Goal: Transaction & Acquisition: Purchase product/service

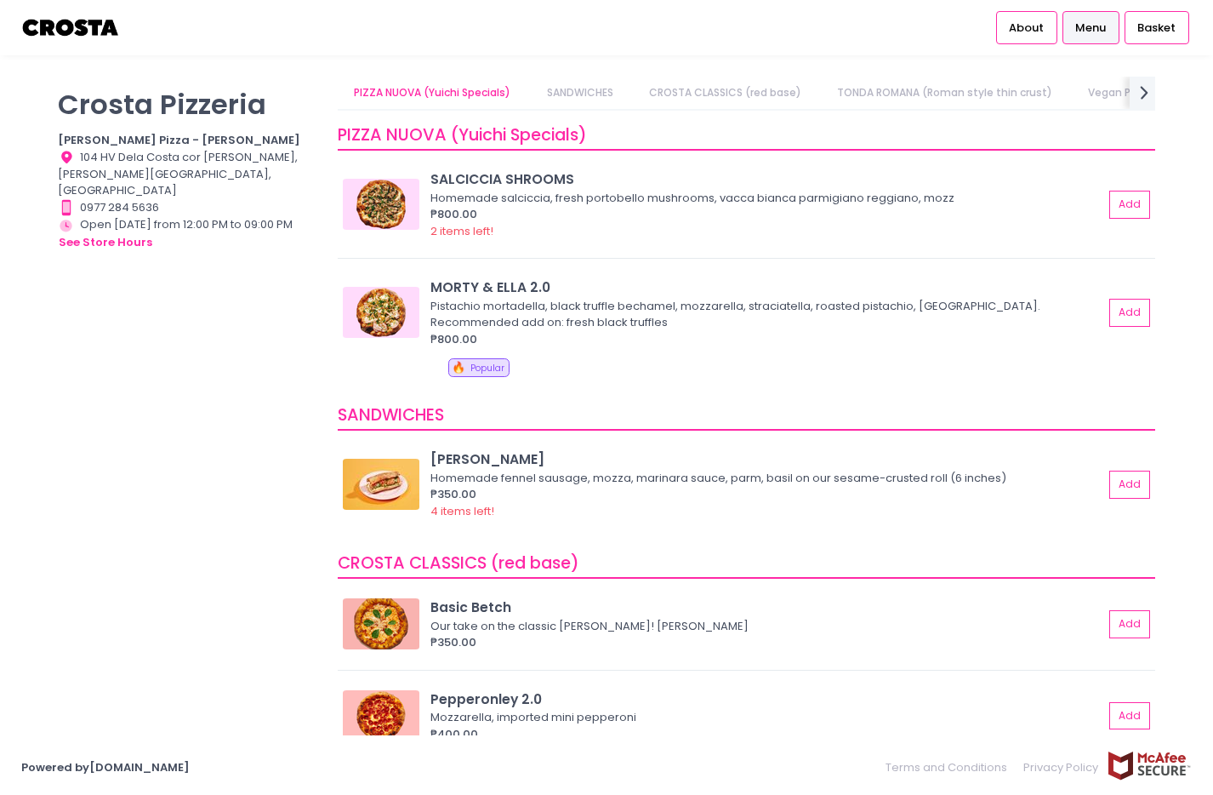
click at [1078, 37] on link "Menu" at bounding box center [1091, 27] width 57 height 32
click at [282, 286] on div "[PERSON_NAME] Pizzeria [PERSON_NAME] Pizza - [PERSON_NAME] Location Created wit…" at bounding box center [188, 389] width 280 height 624
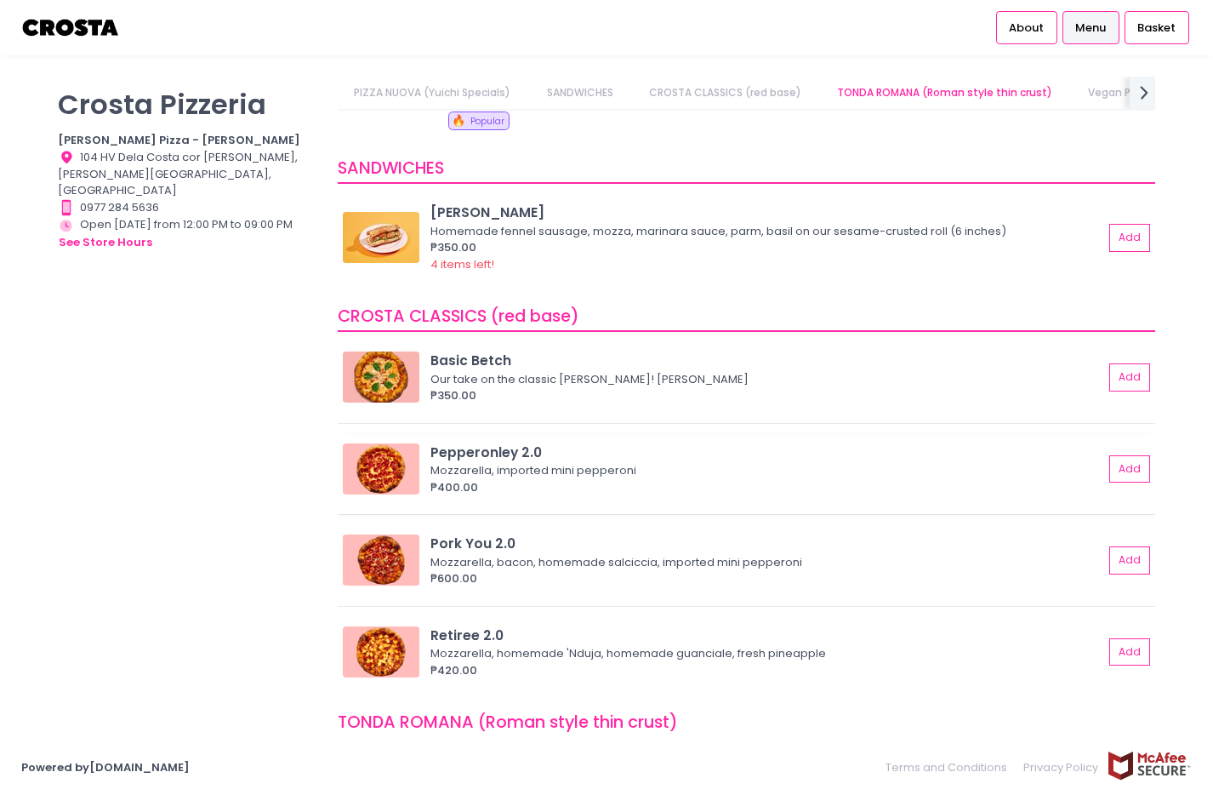
scroll to position [255, 0]
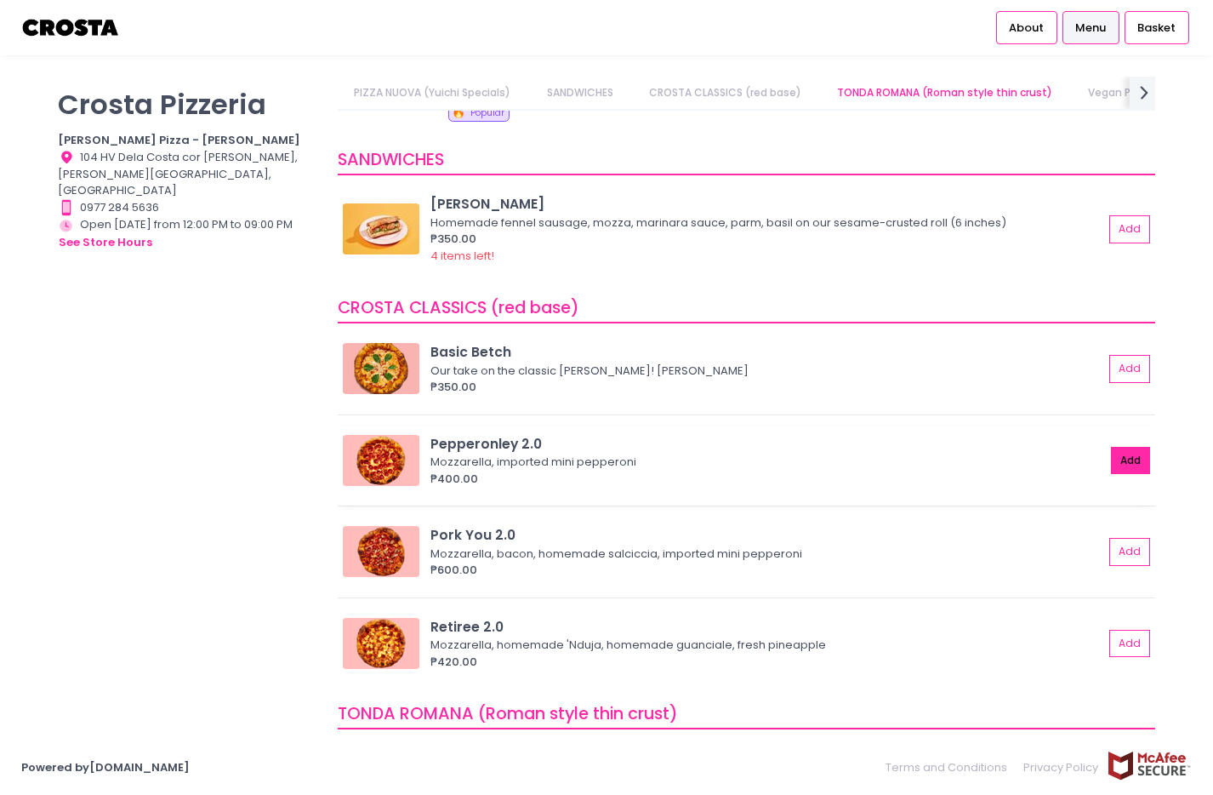
click at [1120, 457] on button "Add" at bounding box center [1130, 461] width 39 height 28
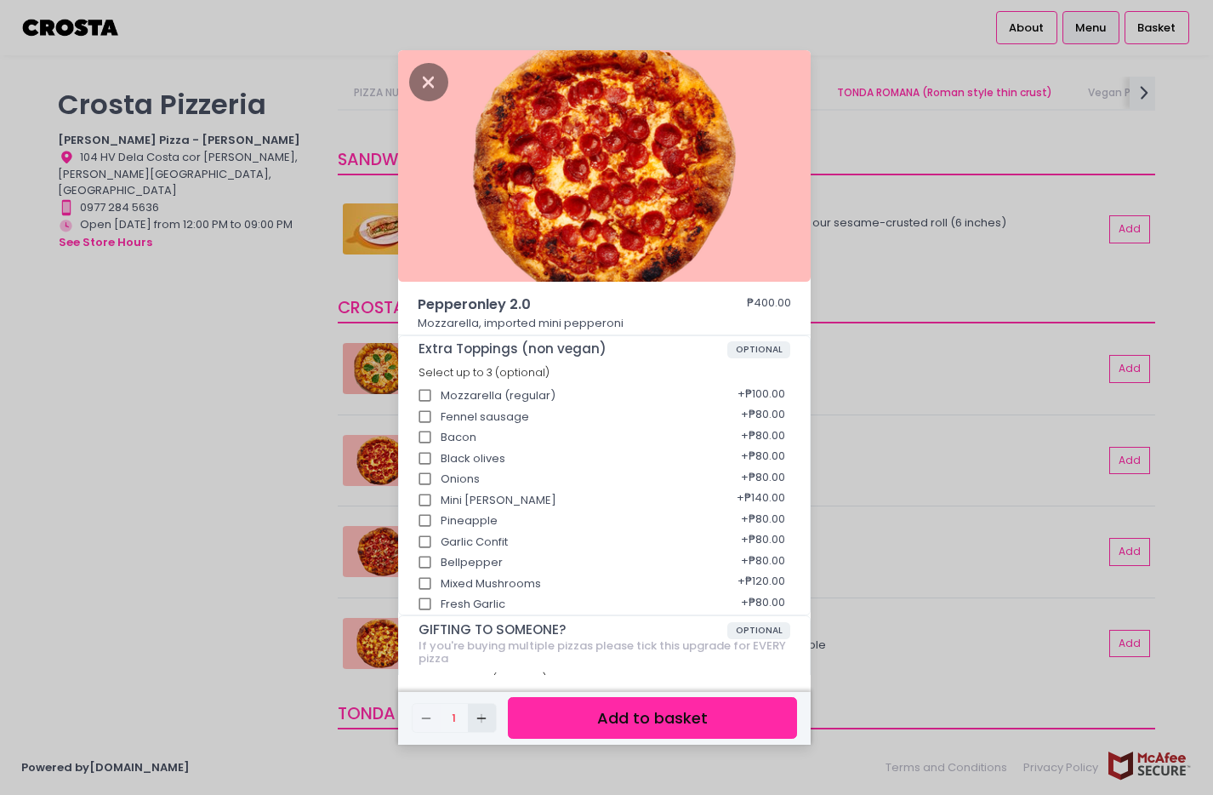
click at [484, 721] on icon "Add Created with Sketch." at bounding box center [482, 718] width 14 height 14
click at [560, 721] on button "Add to basket" at bounding box center [652, 718] width 289 height 42
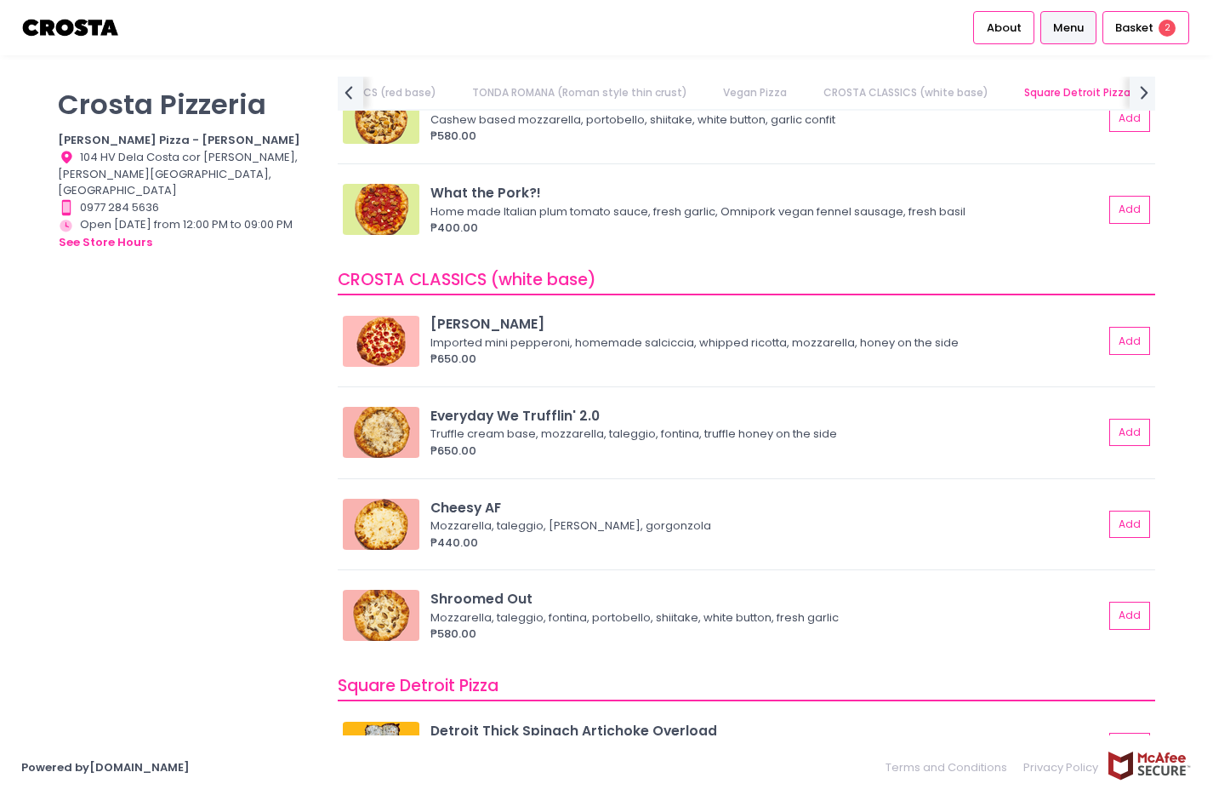
scroll to position [1251, 0]
click at [1119, 523] on button "Add" at bounding box center [1130, 524] width 39 height 28
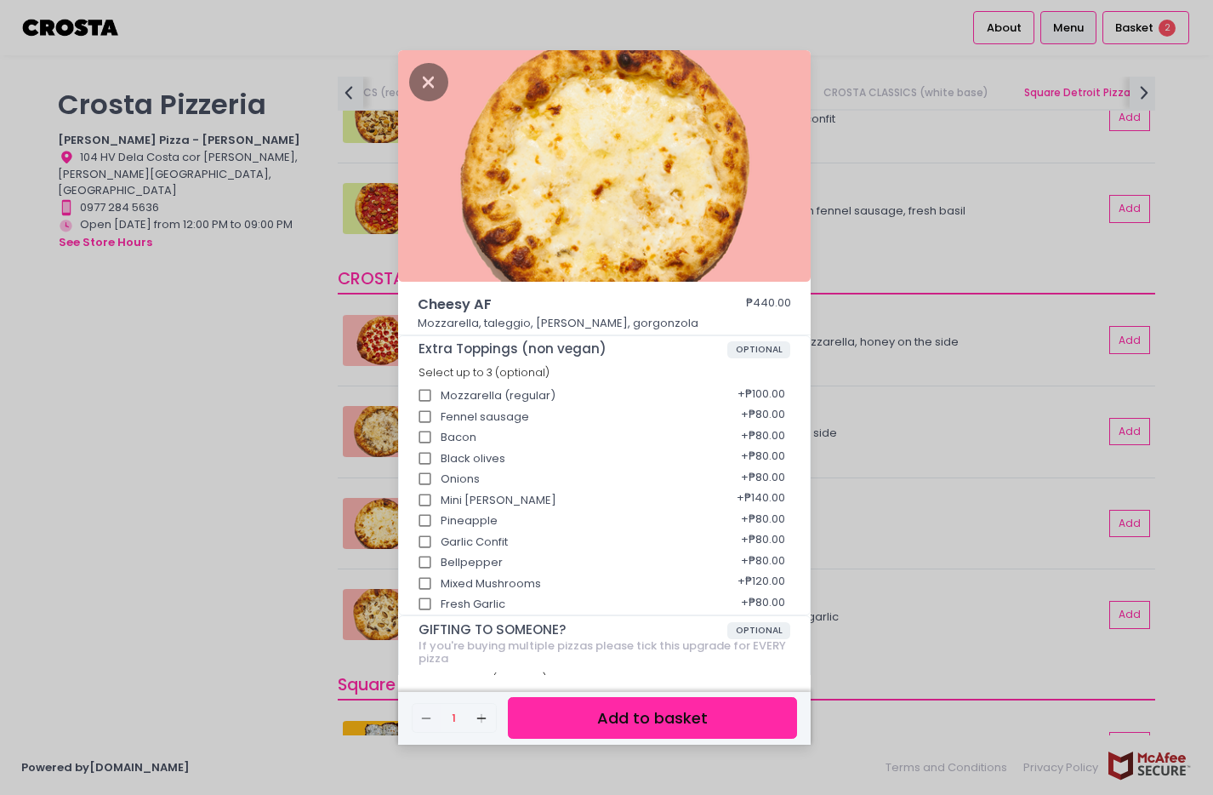
click at [697, 719] on button "Add to basket" at bounding box center [652, 718] width 289 height 42
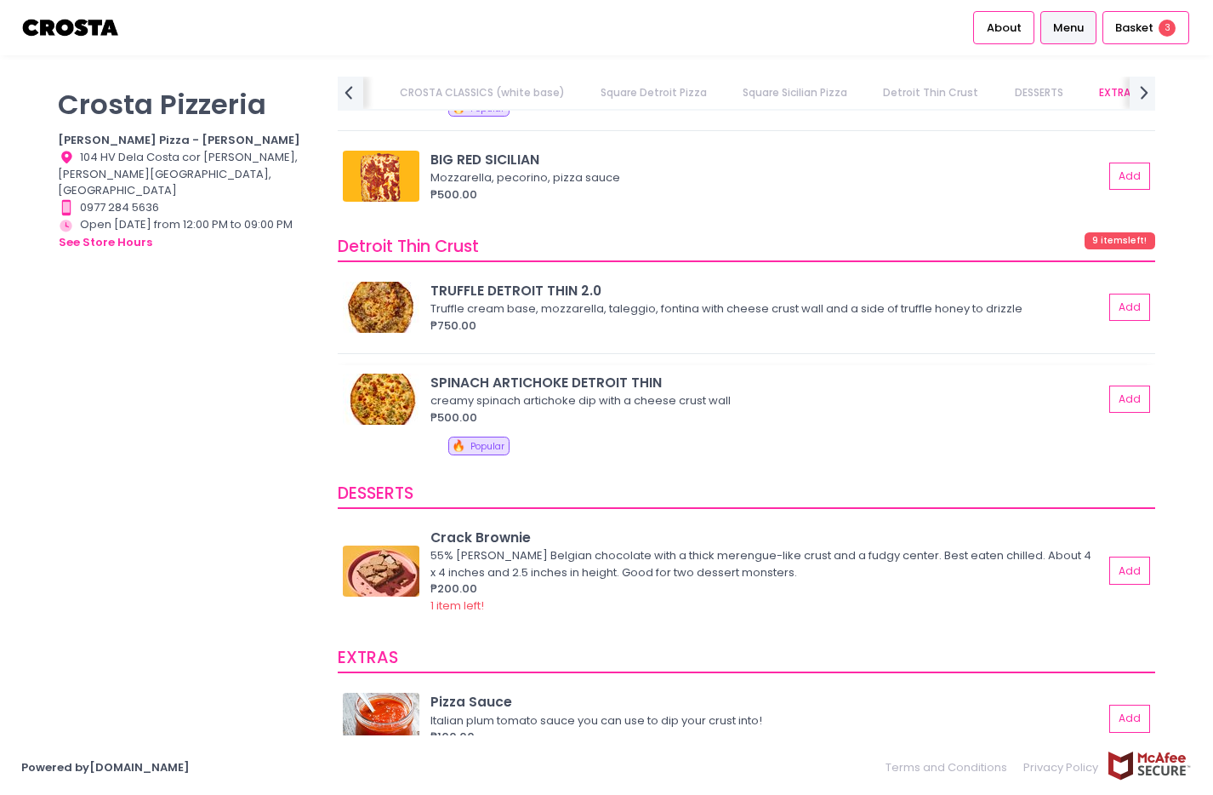
scroll to position [2822, 0]
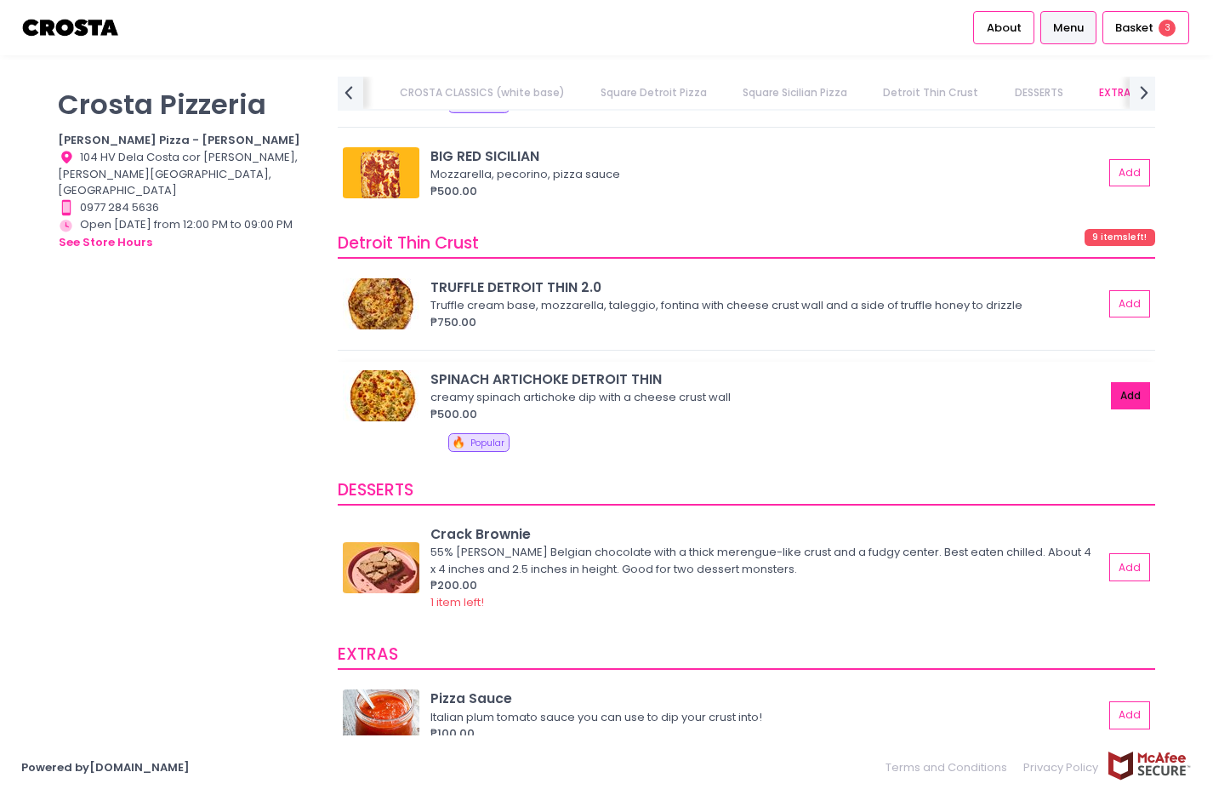
click at [1121, 400] on button "Add" at bounding box center [1130, 396] width 39 height 28
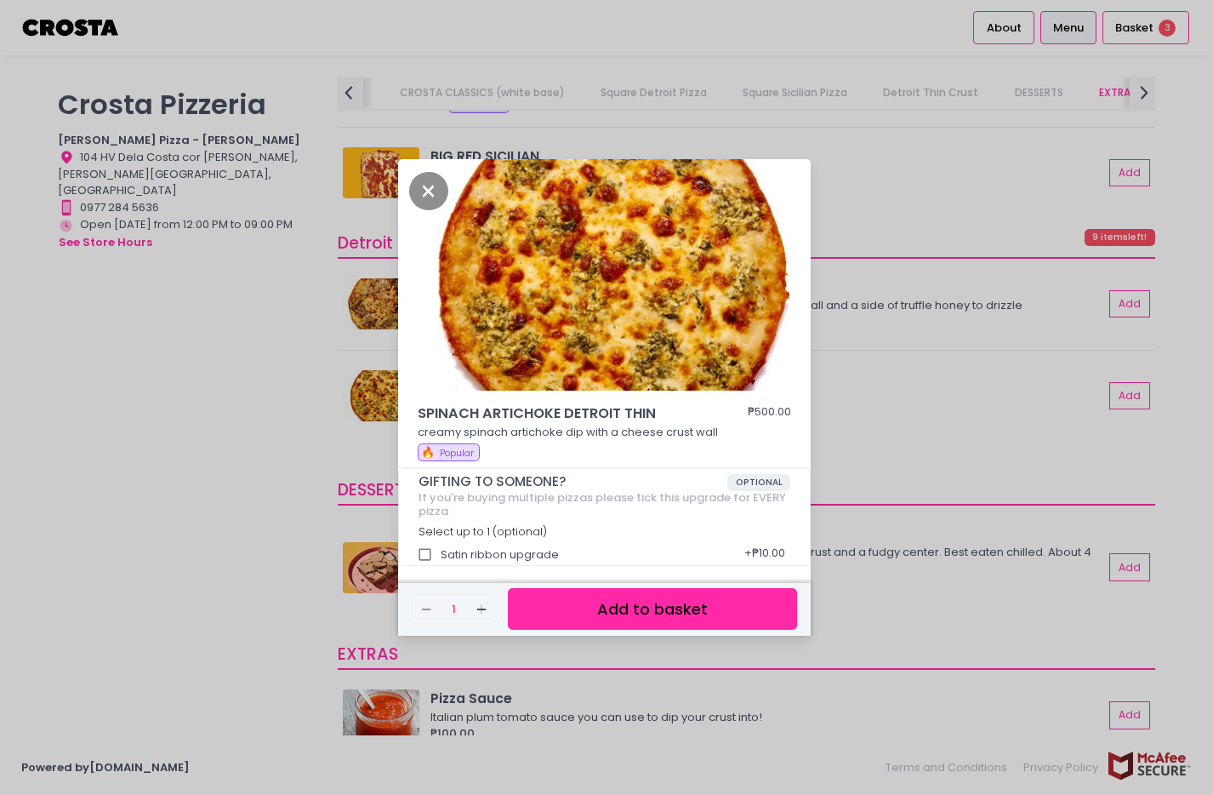
click at [680, 609] on button "Add to basket" at bounding box center [652, 609] width 289 height 42
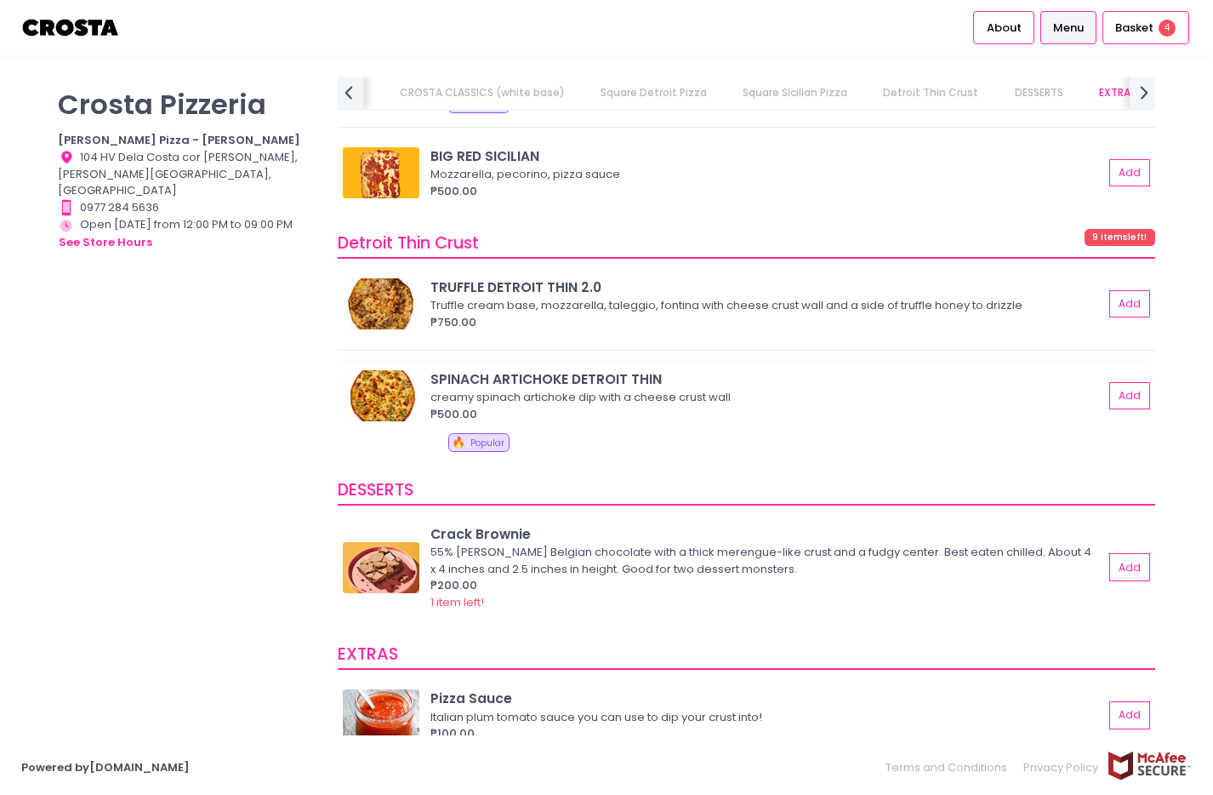
click at [386, 396] on img at bounding box center [381, 395] width 77 height 51
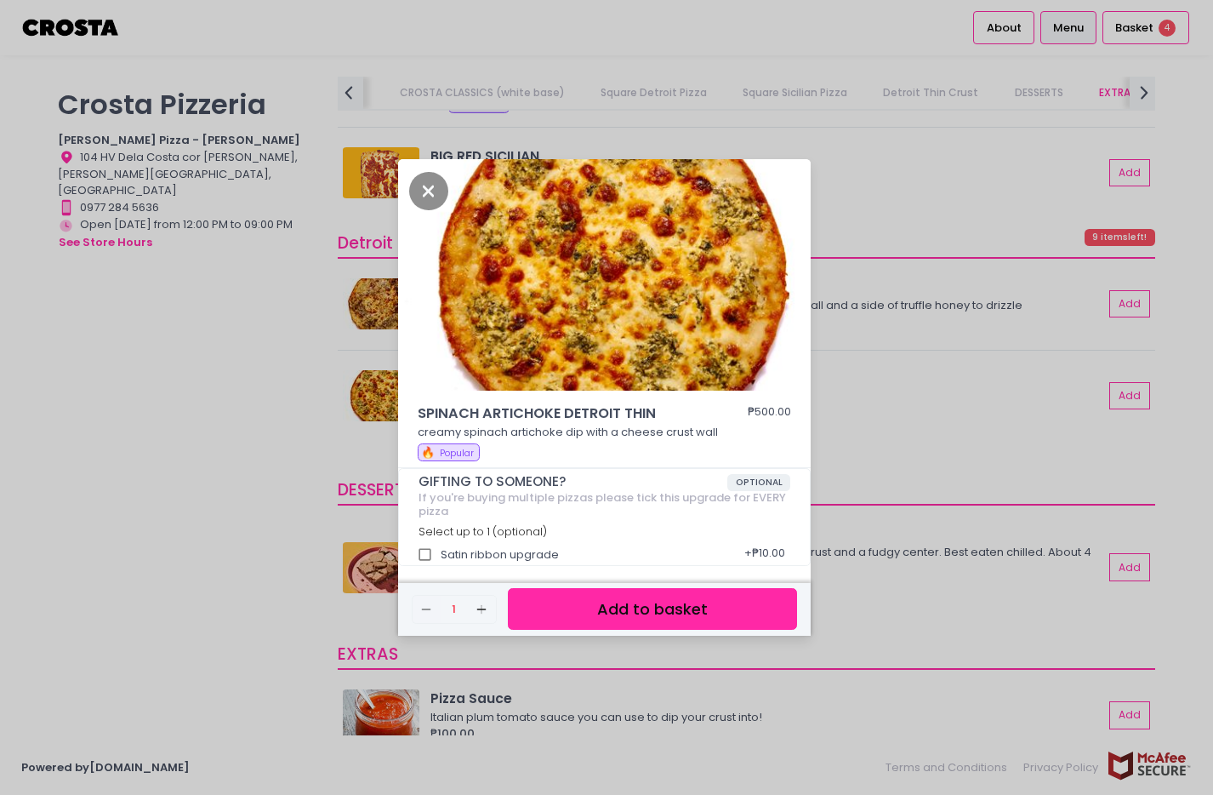
click at [251, 448] on div "SPINACH ARTICHOKE DETROIT THIN ₱500.00 creamy spinach artichoke dip with a chee…" at bounding box center [606, 397] width 1213 height 795
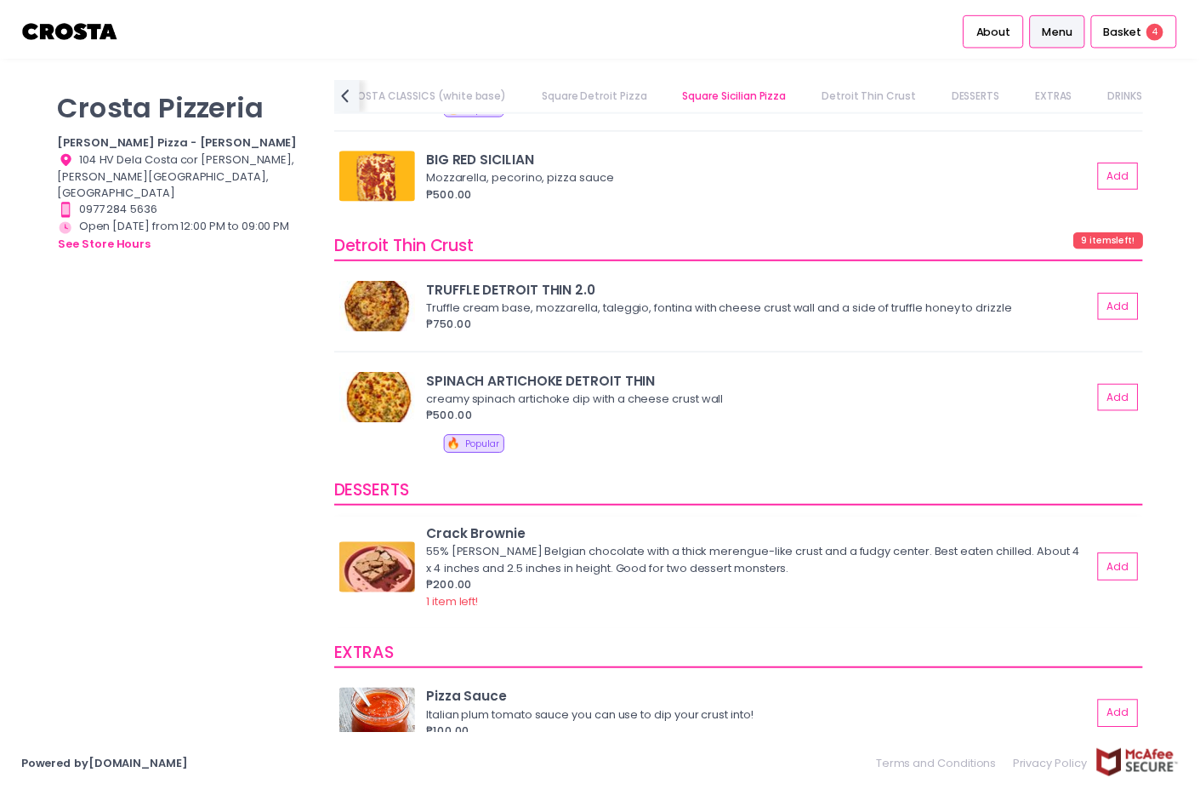
scroll to position [2519, 0]
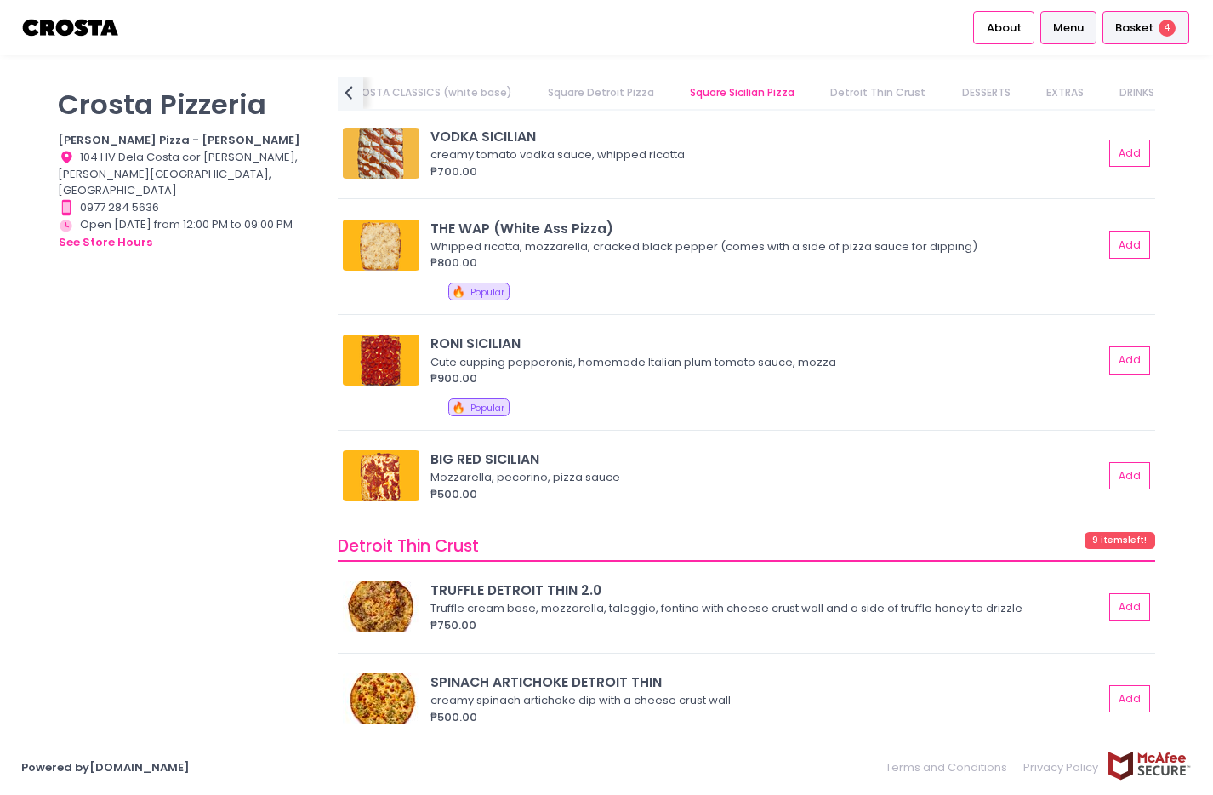
click at [1123, 40] on div "Basket 4" at bounding box center [1146, 27] width 87 height 33
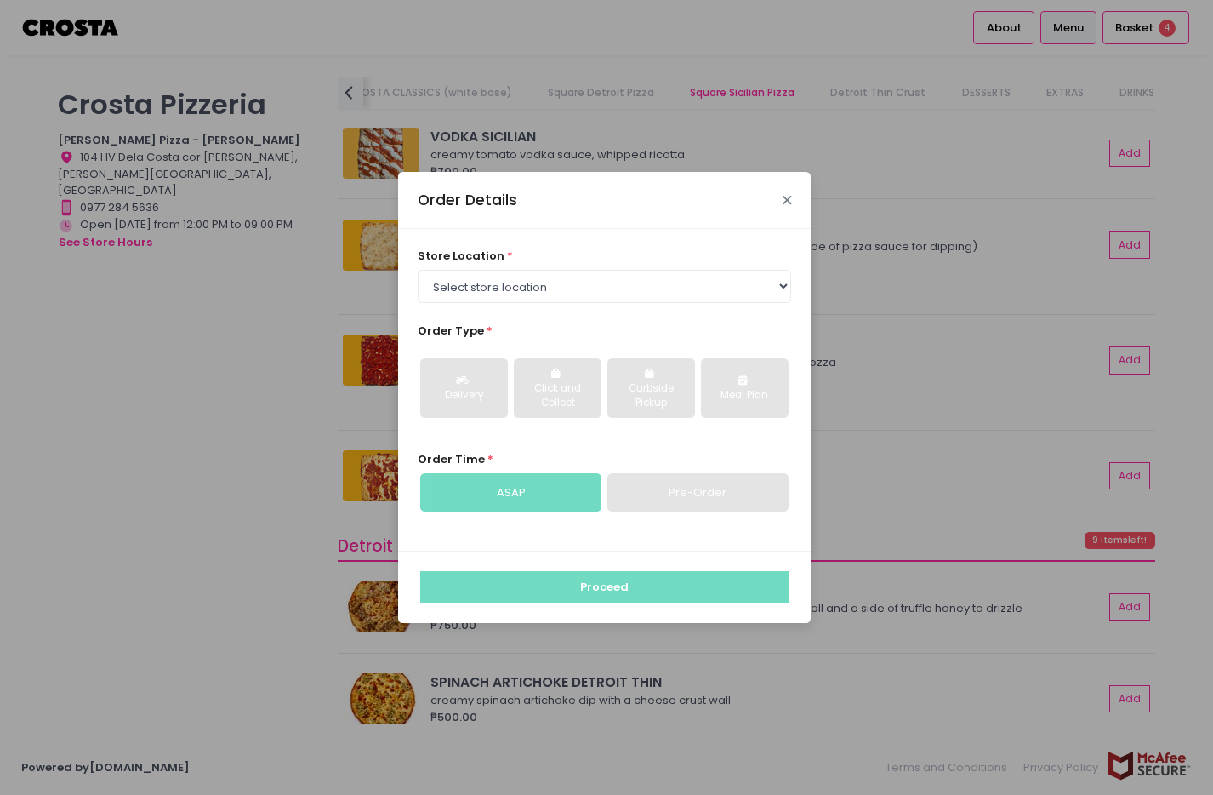
click at [791, 200] on div "Order Details" at bounding box center [604, 200] width 413 height 56
drag, startPoint x: 782, startPoint y: 201, endPoint x: 749, endPoint y: 237, distance: 48.8
click at [783, 202] on icon "Close" at bounding box center [787, 200] width 9 height 13
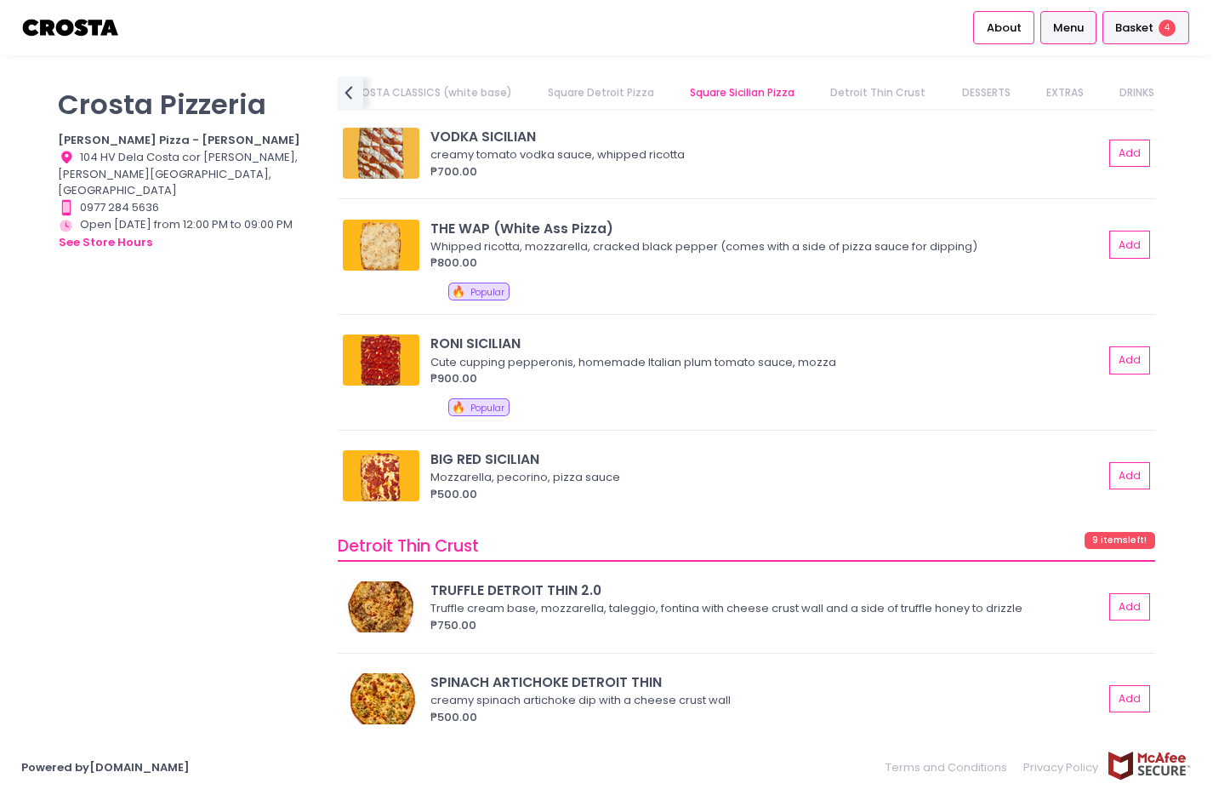
click at [1129, 29] on span "Basket" at bounding box center [1134, 28] width 38 height 17
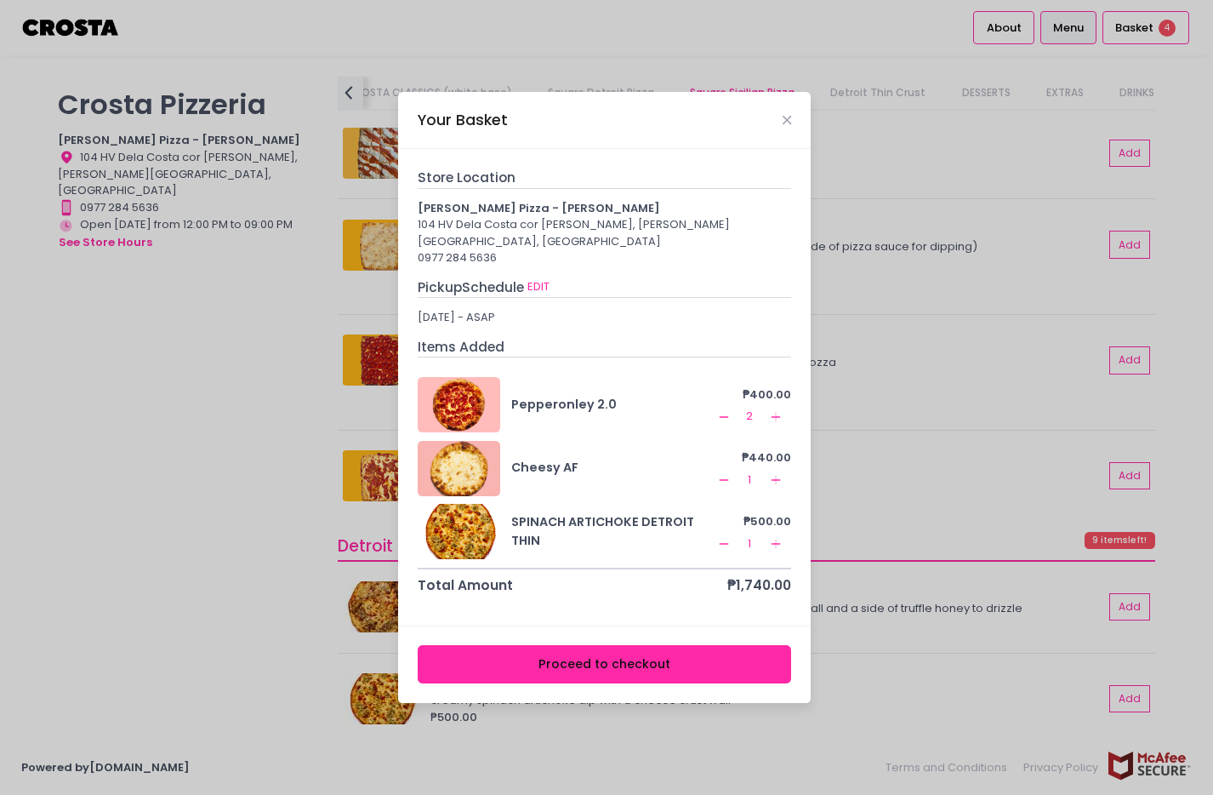
click at [724, 476] on icon "Remove Created with Sketch." at bounding box center [724, 480] width 14 height 14
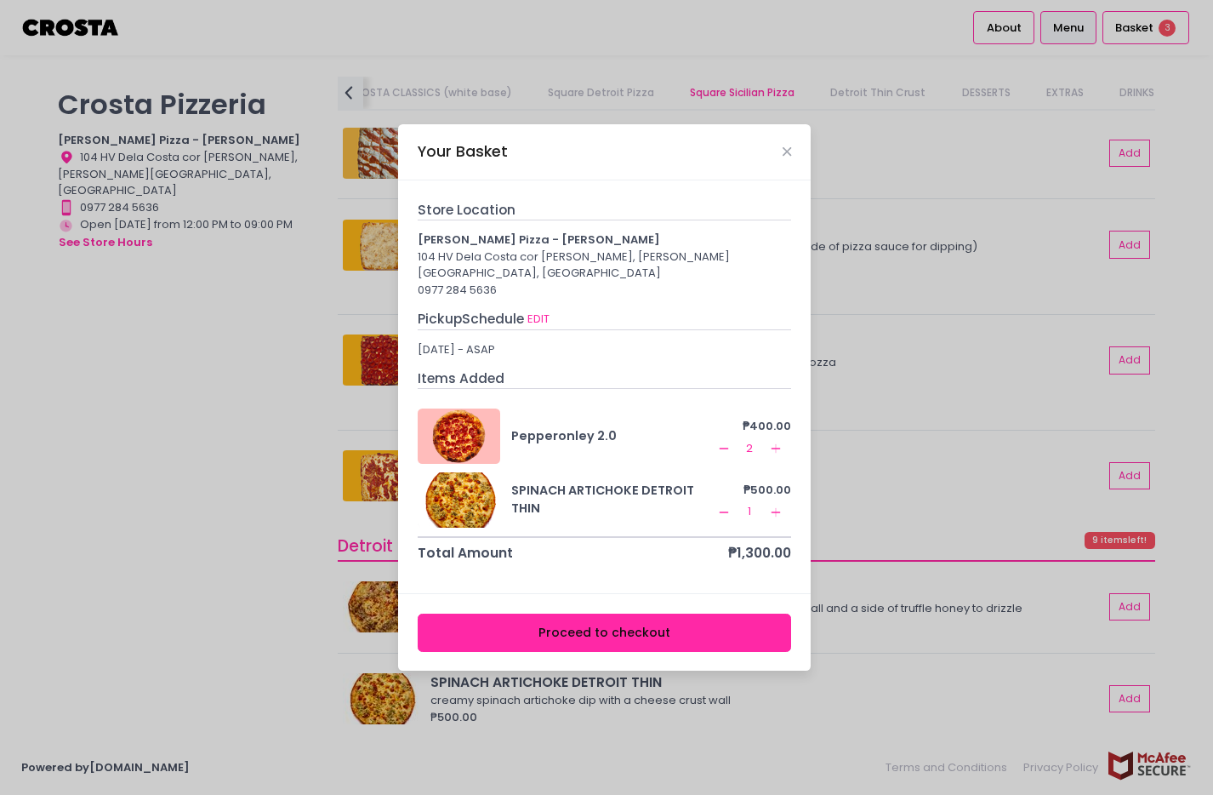
click at [660, 619] on button "Proceed to checkout" at bounding box center [605, 632] width 374 height 38
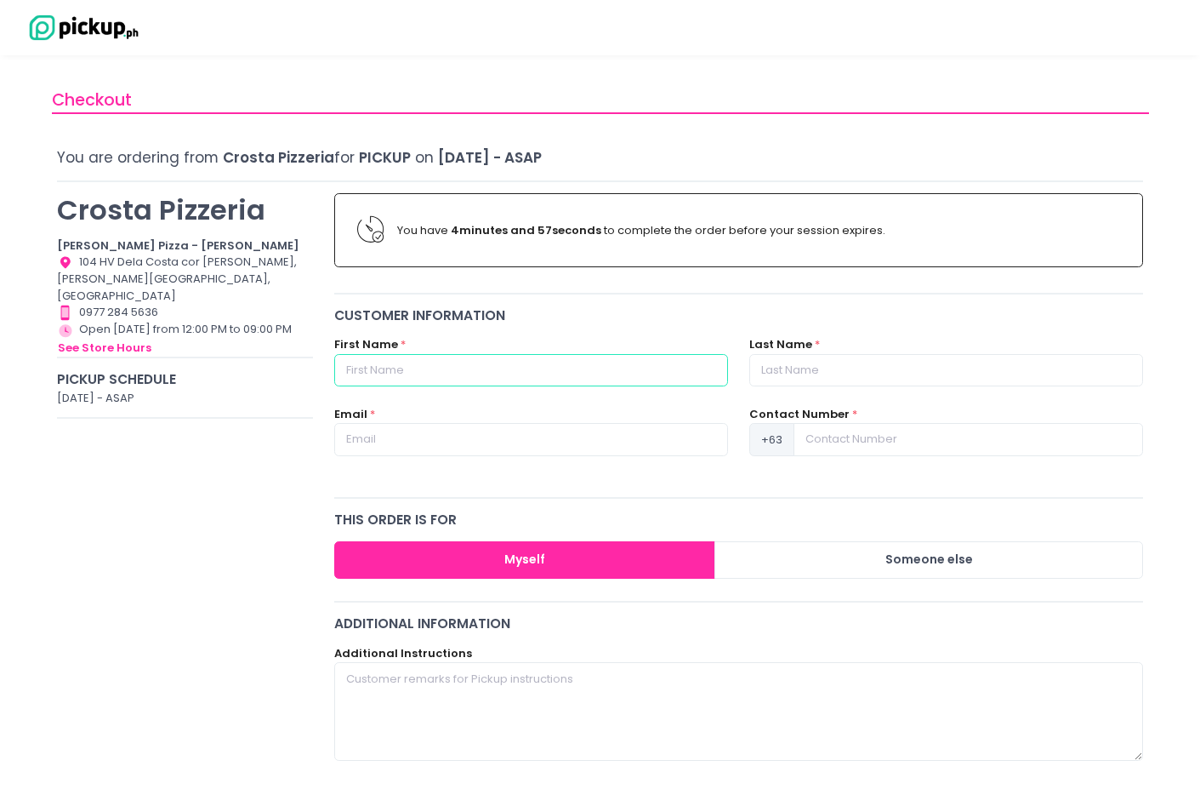
click at [370, 368] on input "text" at bounding box center [531, 370] width 394 height 32
type input "[PERSON_NAME]"
type input "Fife"
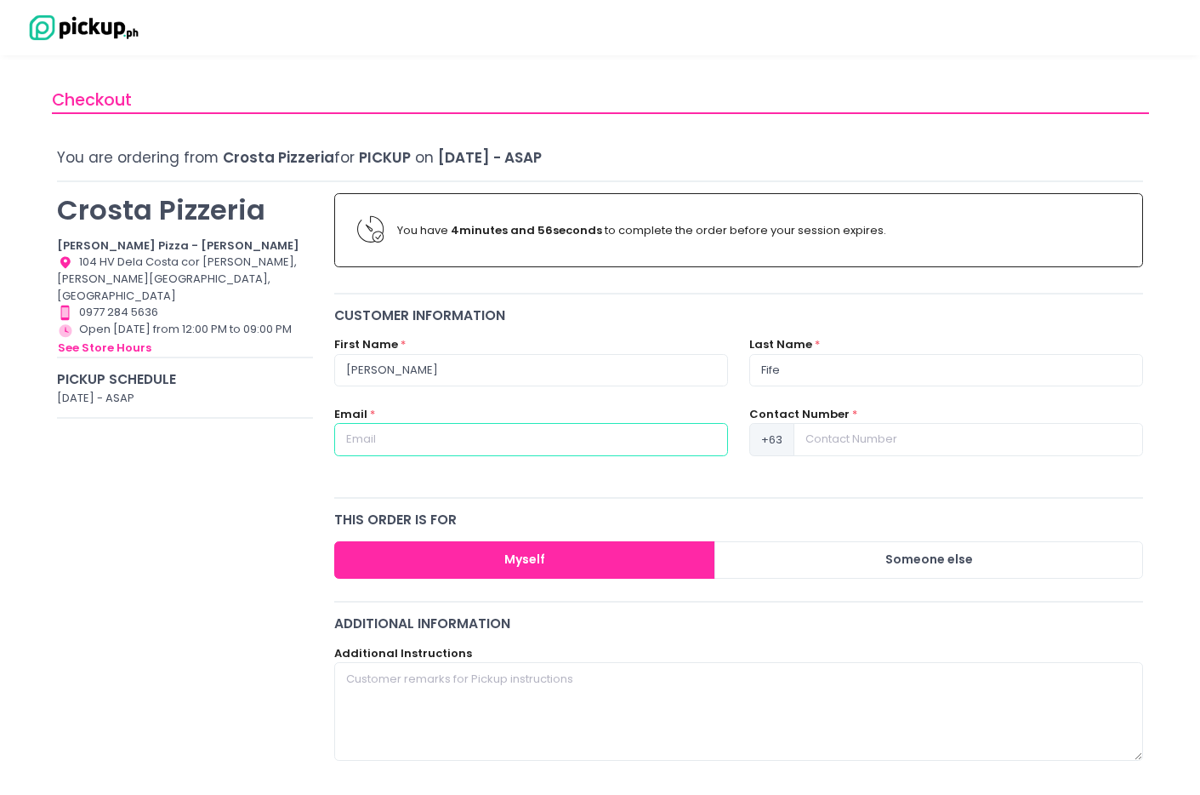
type input "[EMAIL_ADDRESS][DOMAIN_NAME]"
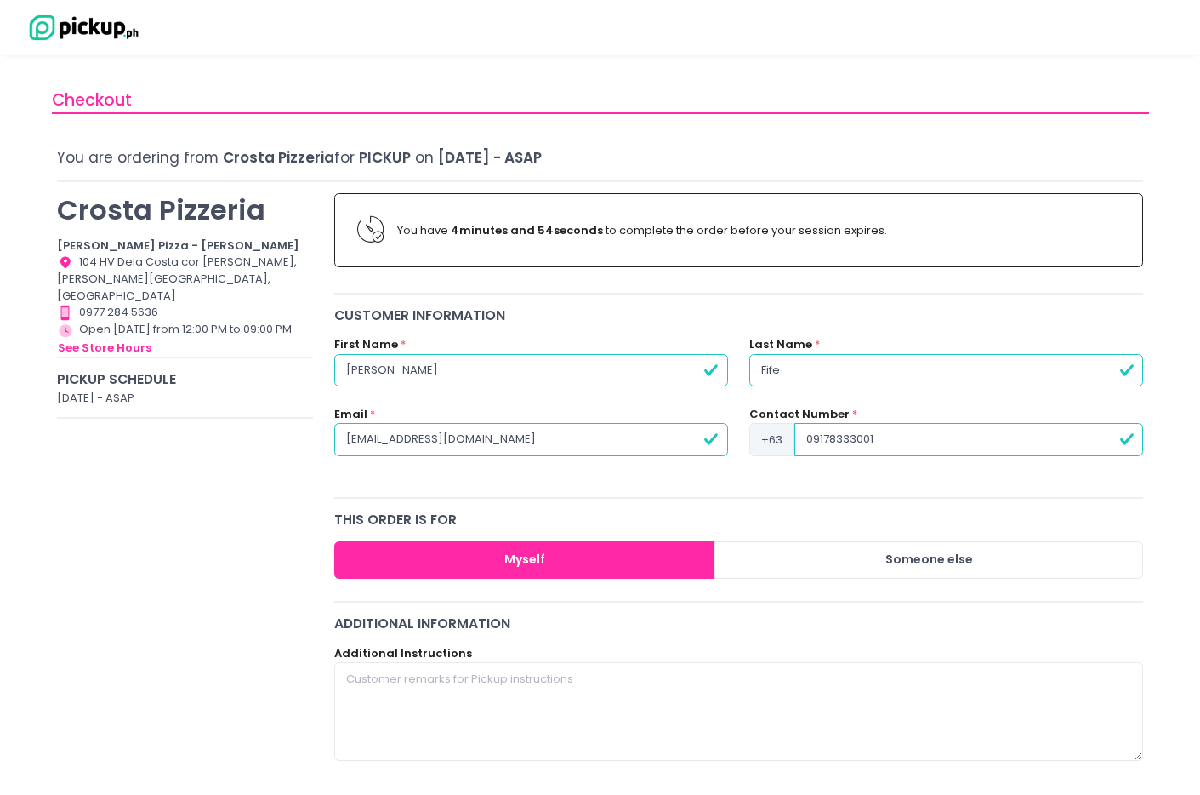
click at [803, 441] on input "09178333001" at bounding box center [969, 439] width 349 height 32
click at [524, 562] on button "Myself" at bounding box center [525, 560] width 382 height 38
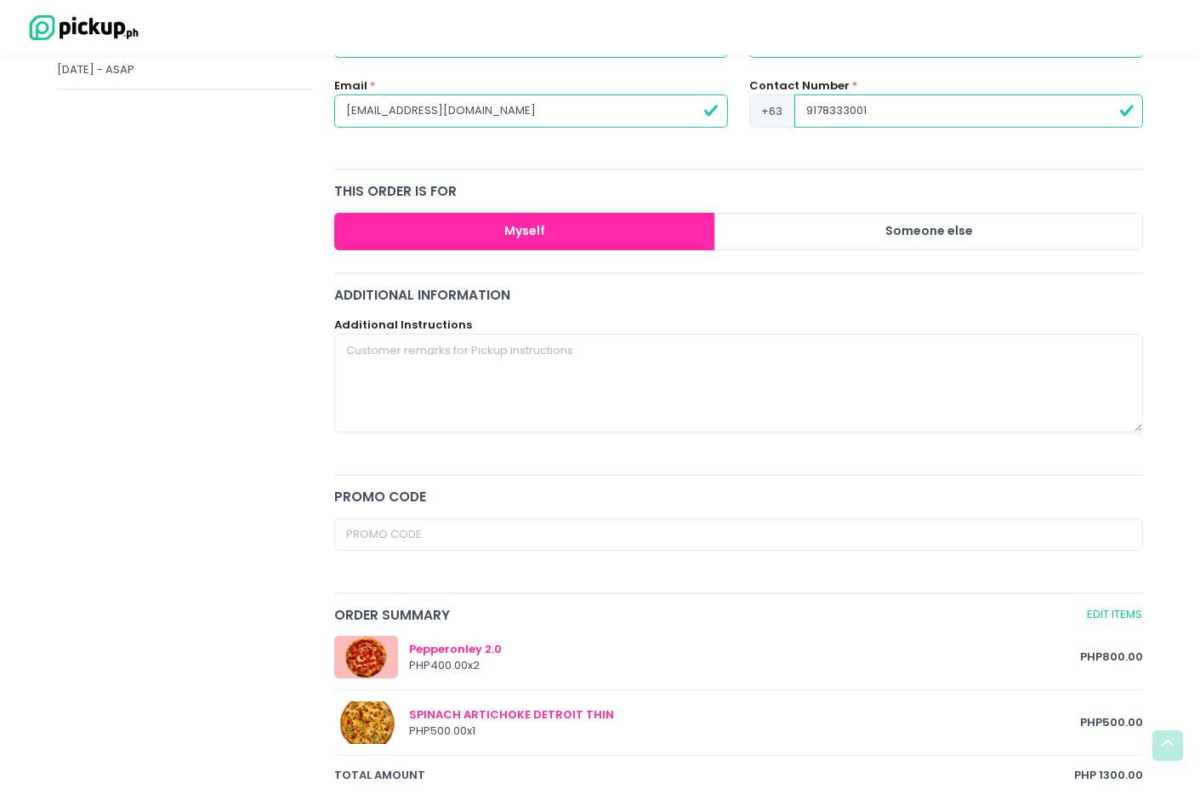
scroll to position [338, 0]
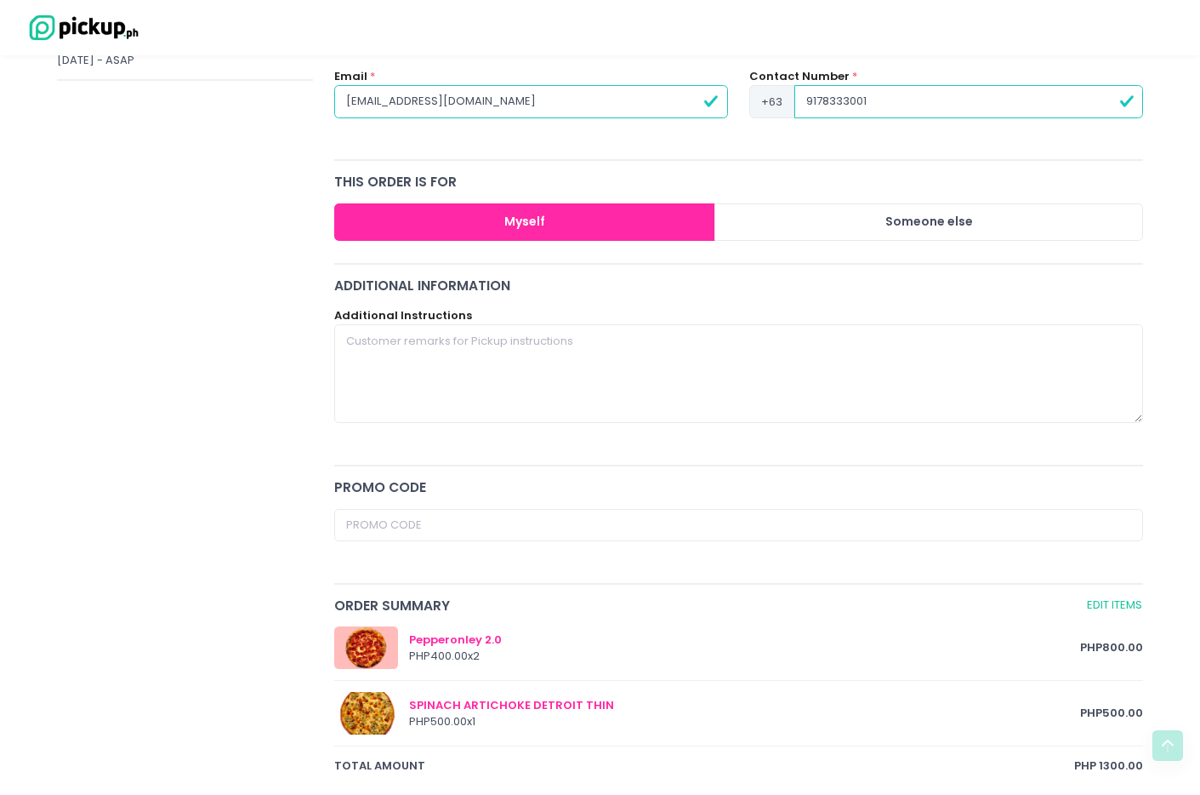
type input "9178333001"
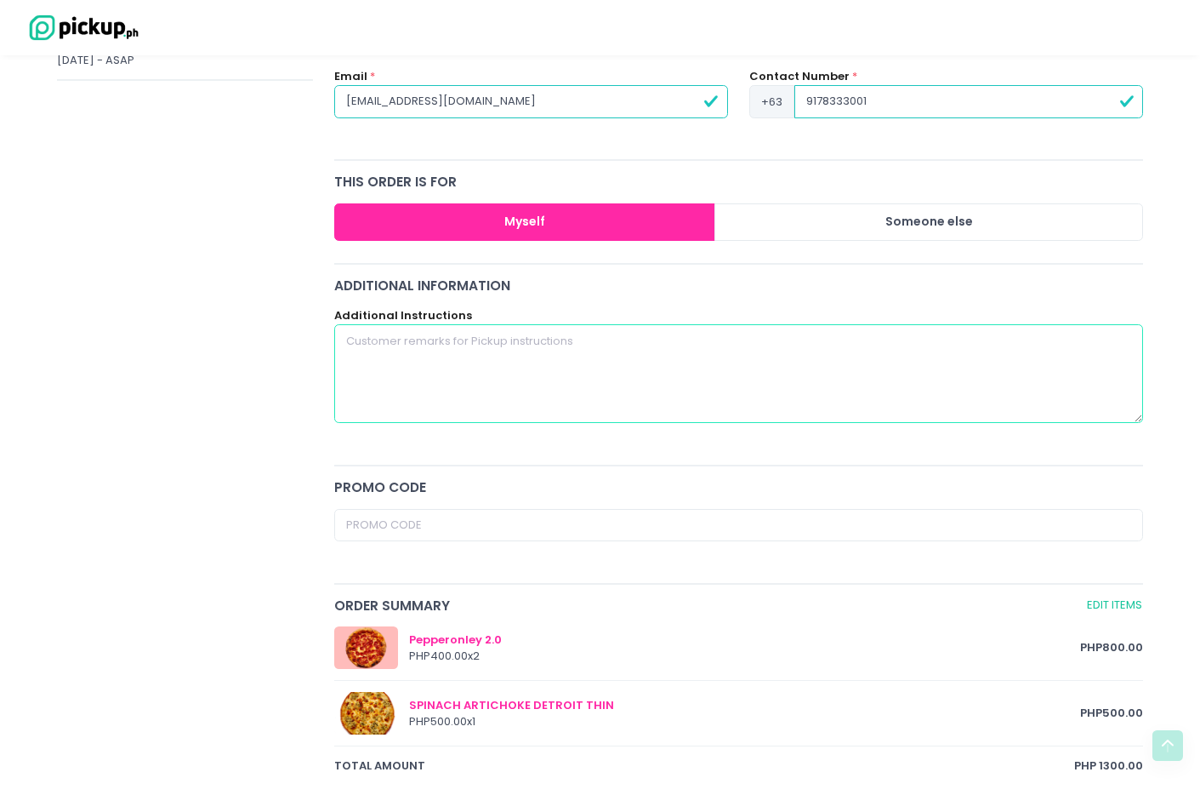
click at [499, 361] on textarea at bounding box center [739, 373] width 810 height 99
paste textarea "Invoice Details: AROUND TOWN PRODUCTIONS COMPANY [GEOGRAPHIC_DATA][PERSON_NAME]…"
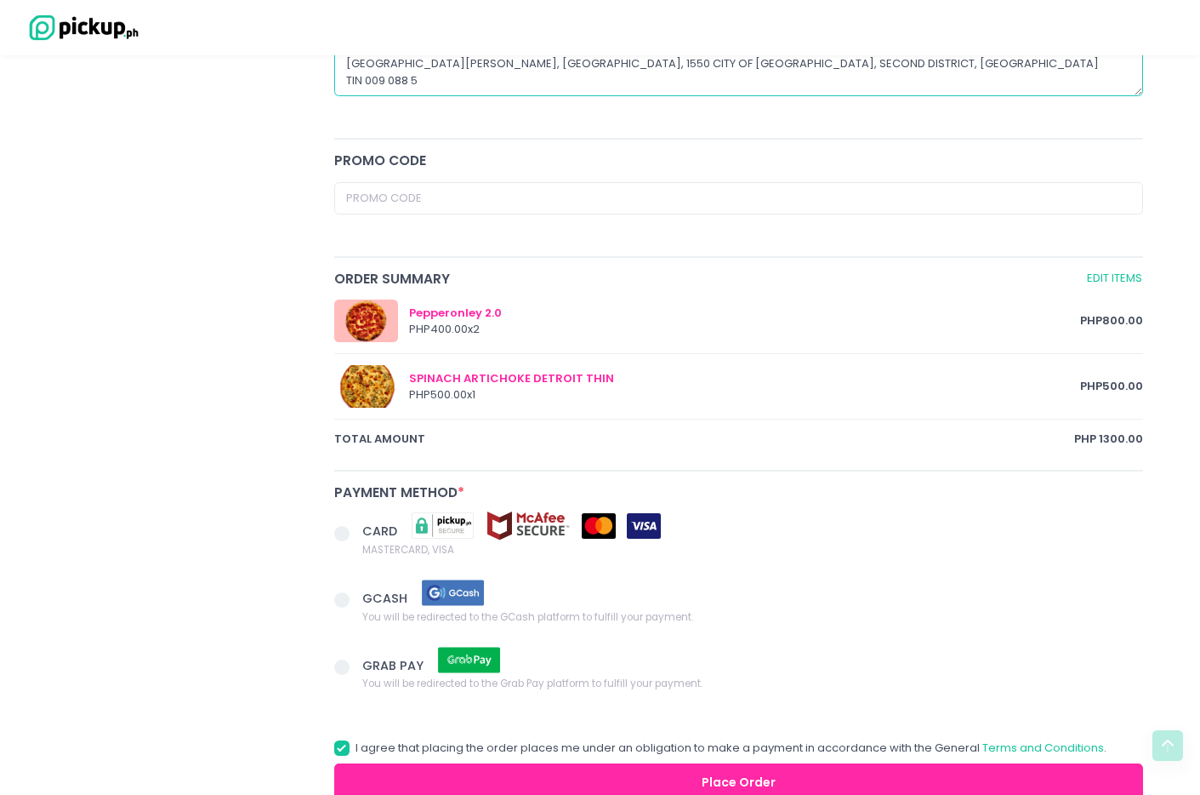
scroll to position [671, 0]
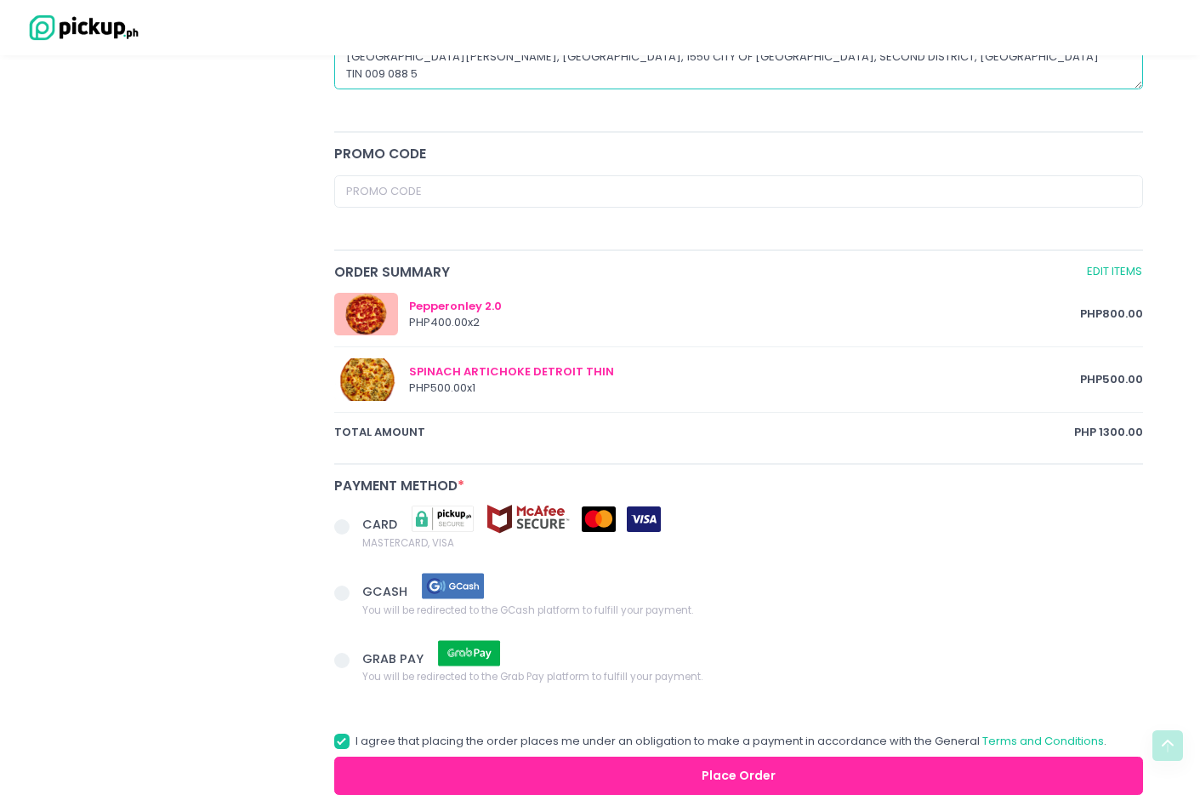
type textarea "Invoice Details: AROUND TOWN PRODUCTIONS COMPANY [GEOGRAPHIC_DATA][PERSON_NAME]…"
click at [390, 590] on span "GCASH" at bounding box center [386, 591] width 48 height 17
click at [367, 590] on input "GCASH You will be redirected to the GCash platform to fulfill your payment." at bounding box center [361, 589] width 11 height 11
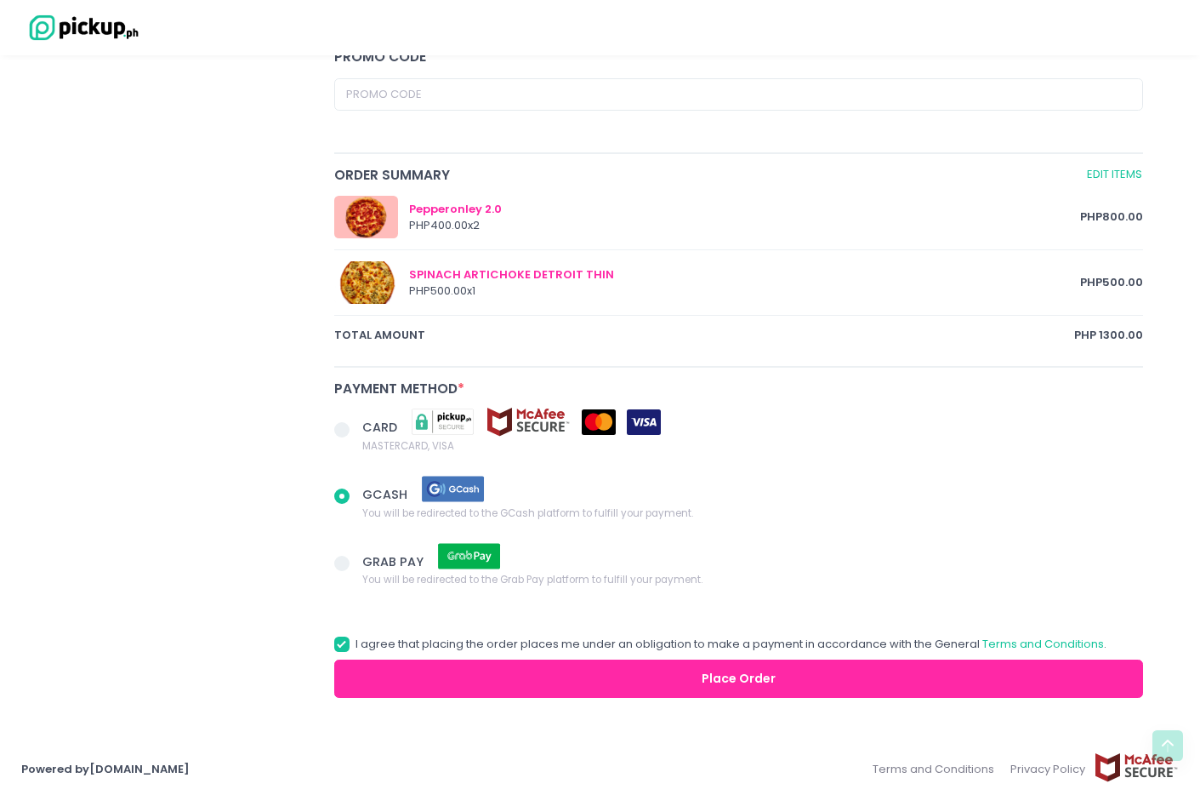
scroll to position [770, 0]
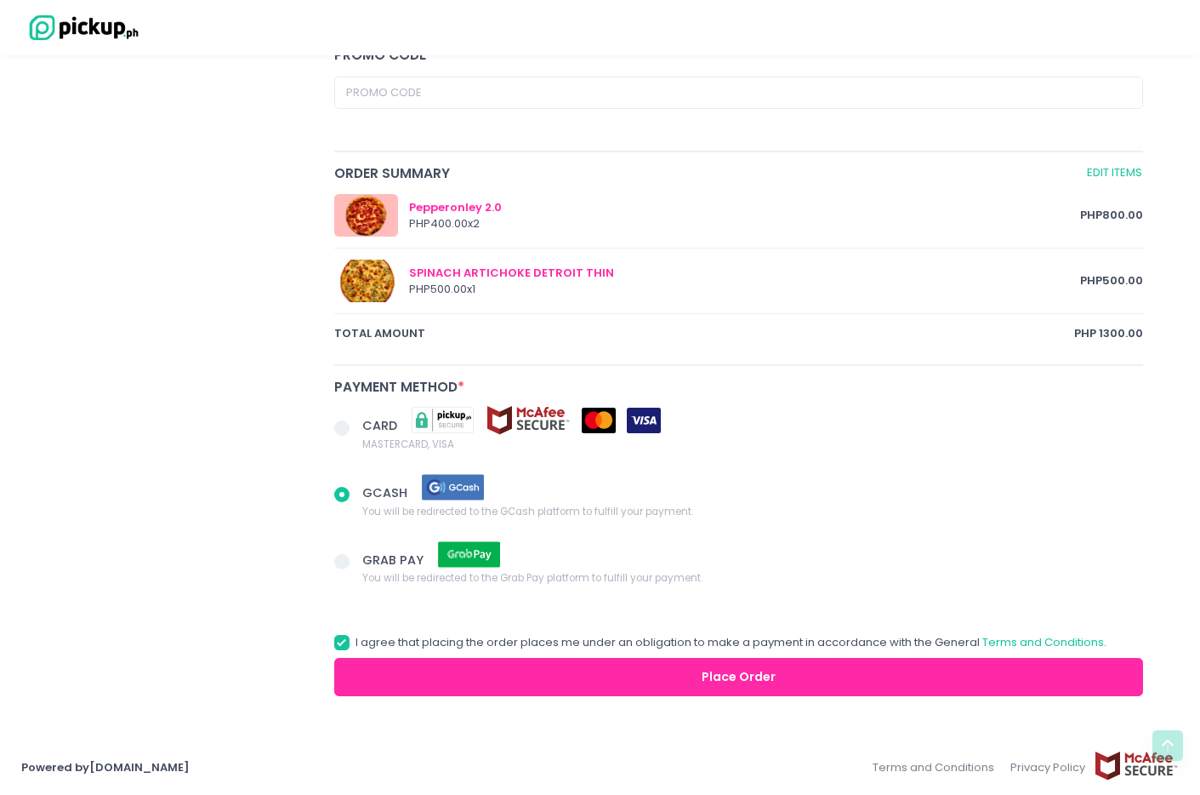
click at [672, 670] on button "Place Order" at bounding box center [739, 677] width 810 height 38
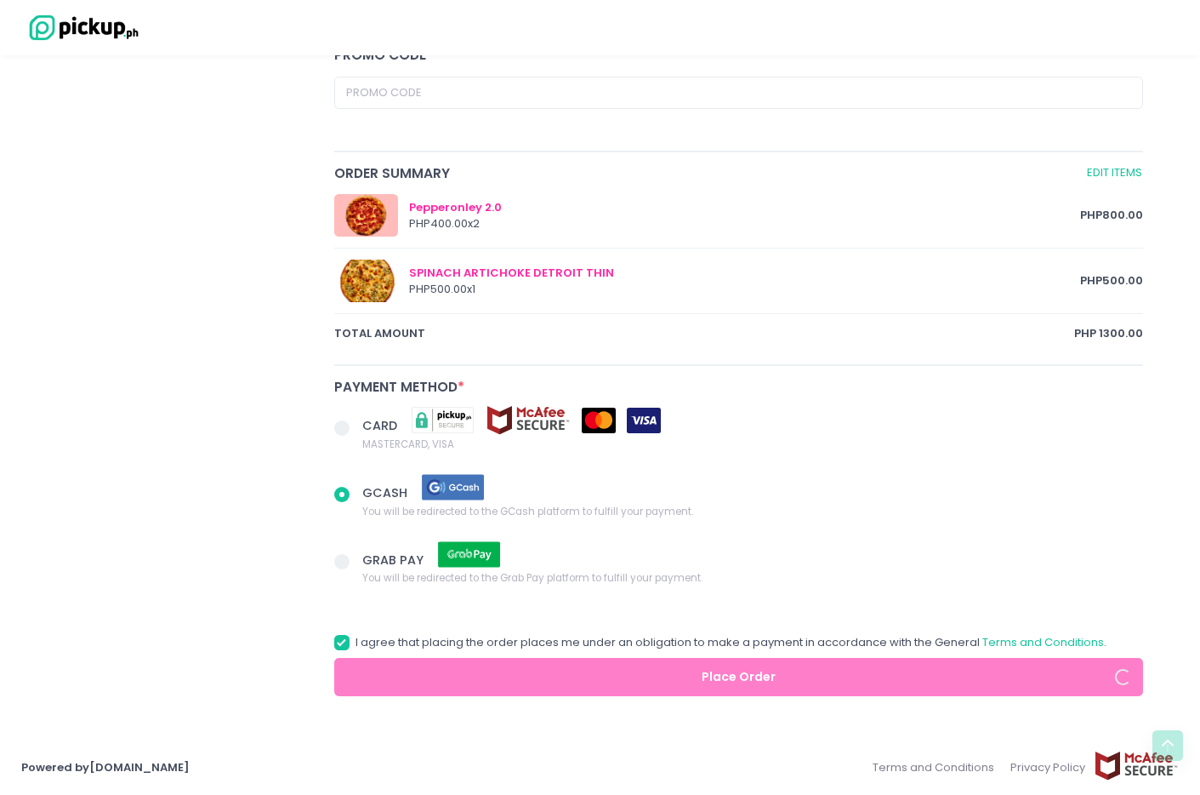
radio input "true"
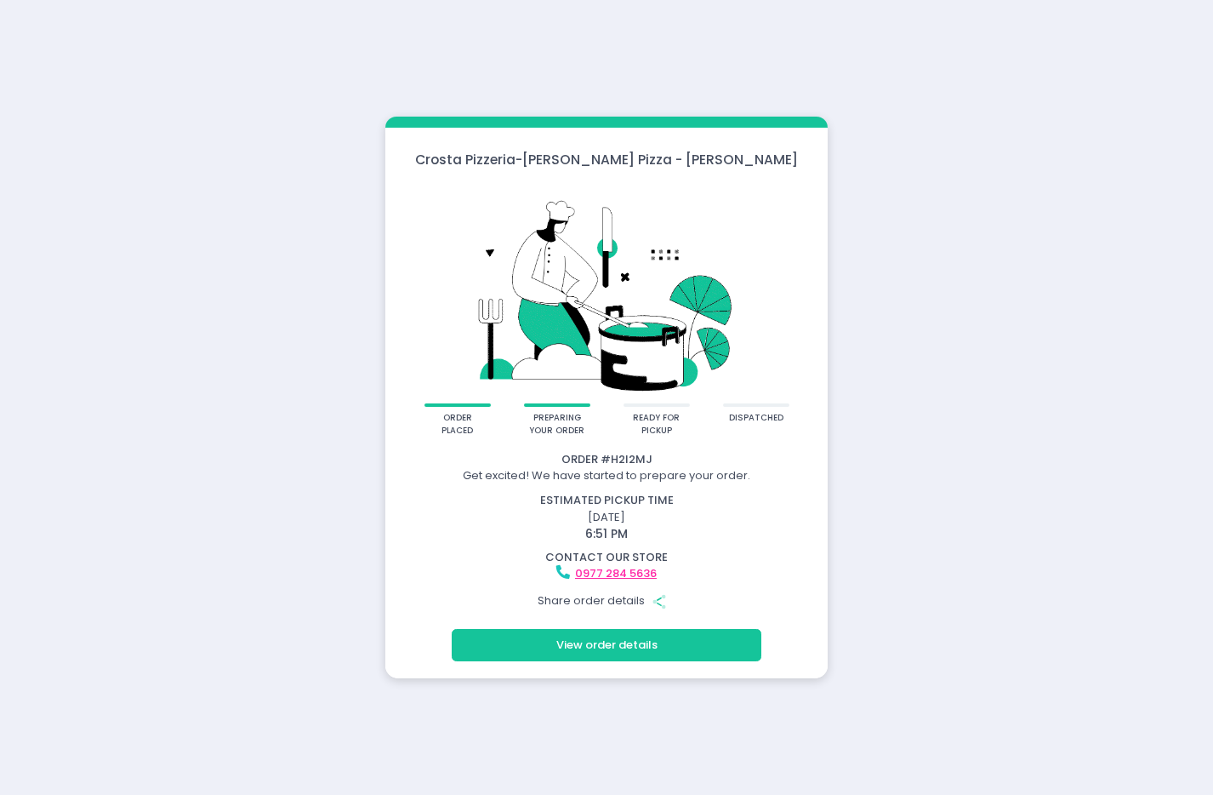
click at [196, 345] on div "[PERSON_NAME] Pizzeria - [PERSON_NAME] Pizza - [PERSON_NAME] order placed prepa…" at bounding box center [606, 397] width 1213 height 795
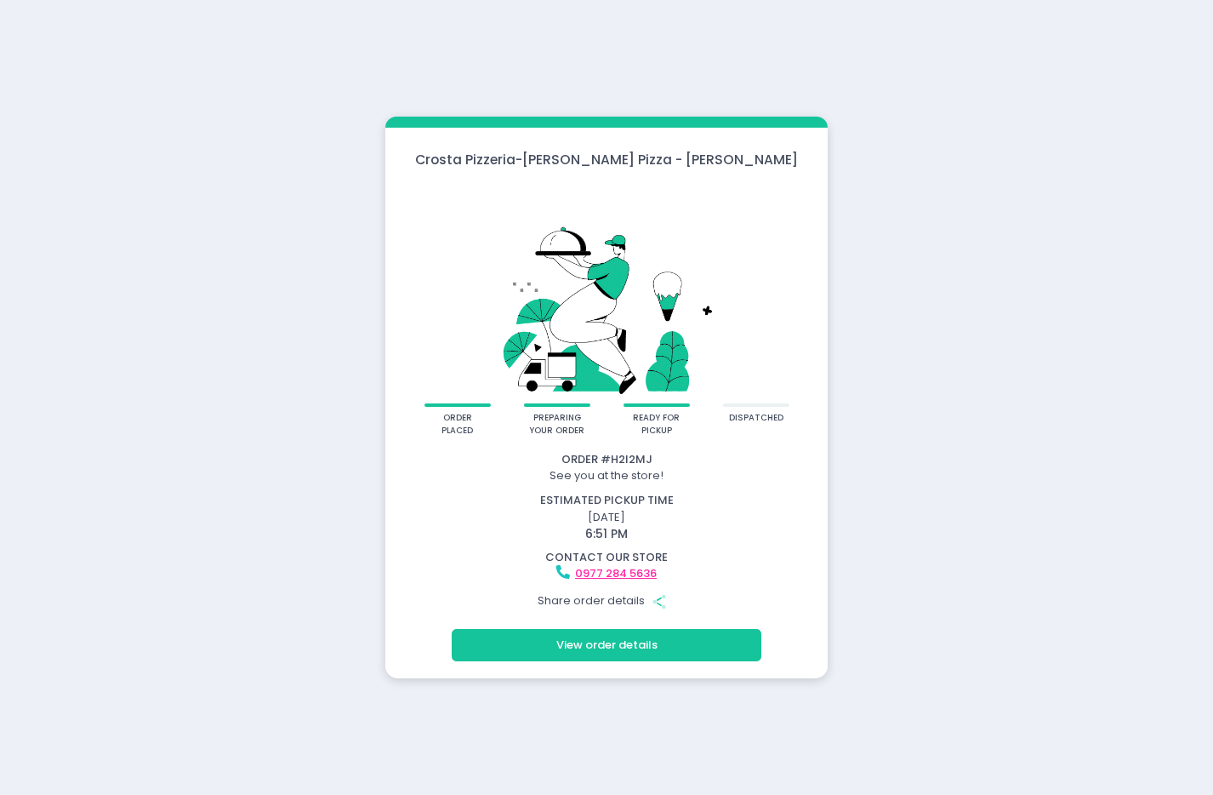
click at [324, 392] on div "[PERSON_NAME] Pizzeria - [PERSON_NAME] Pizza - [PERSON_NAME] order placed prepa…" at bounding box center [606, 397] width 1213 height 795
click at [333, 241] on div "Crosta Pizzeria - Crosta Pizza - Salcedo order placed preparing your order read…" at bounding box center [606, 397] width 1213 height 795
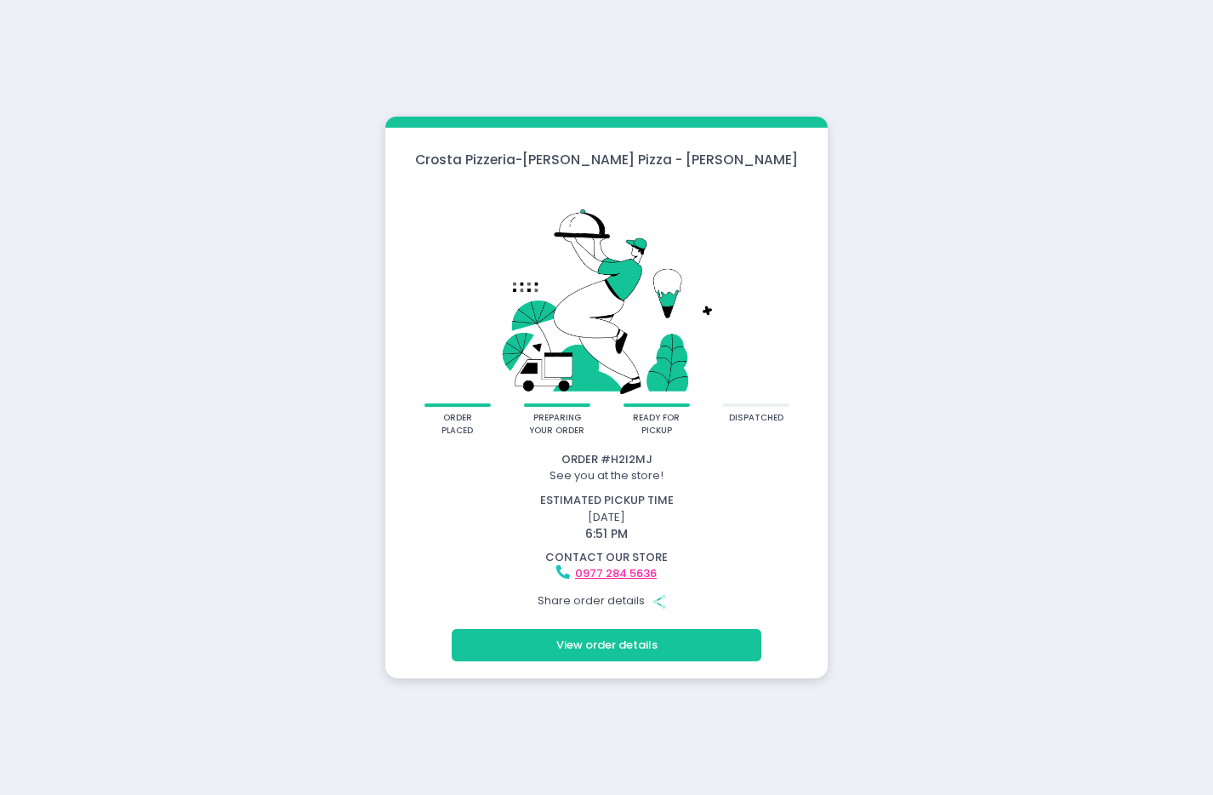
click at [124, 237] on div "Crosta Pizzeria - Crosta Pizza - Salcedo order placed preparing your order read…" at bounding box center [606, 397] width 1213 height 795
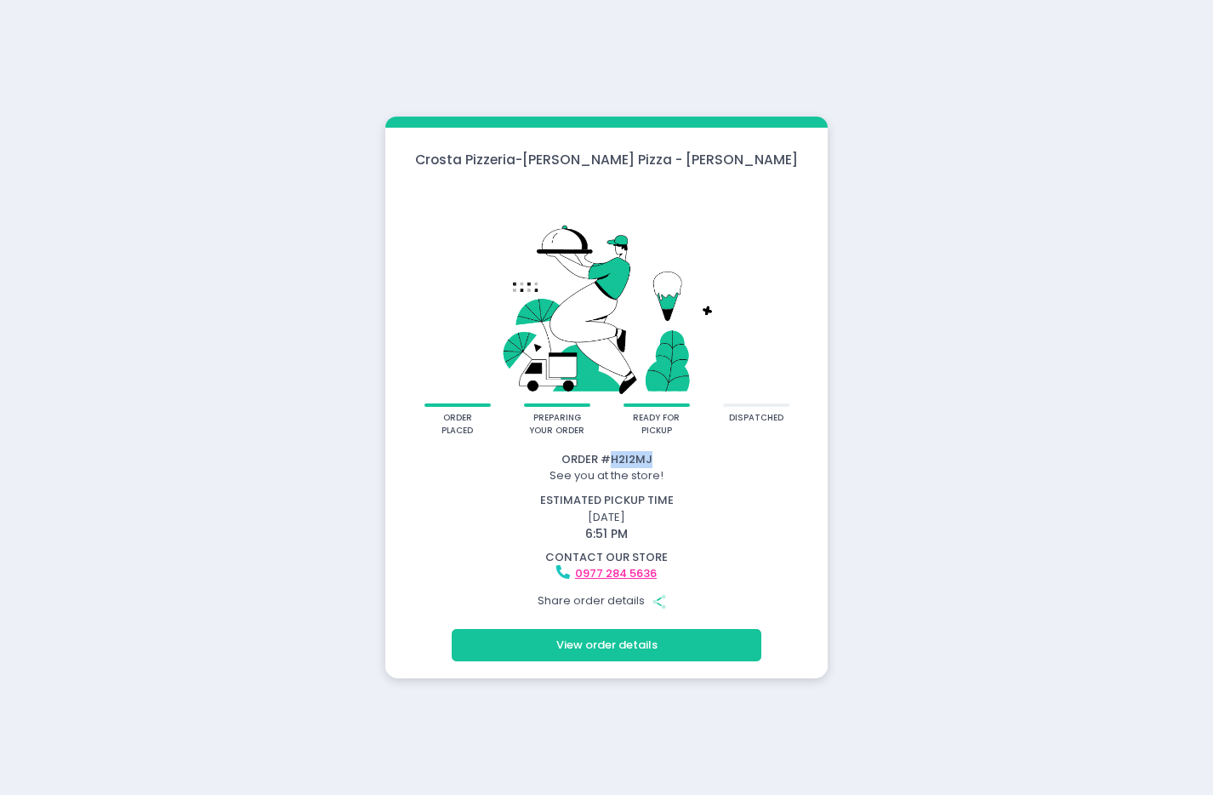
drag, startPoint x: 658, startPoint y: 459, endPoint x: 612, endPoint y: 463, distance: 46.9
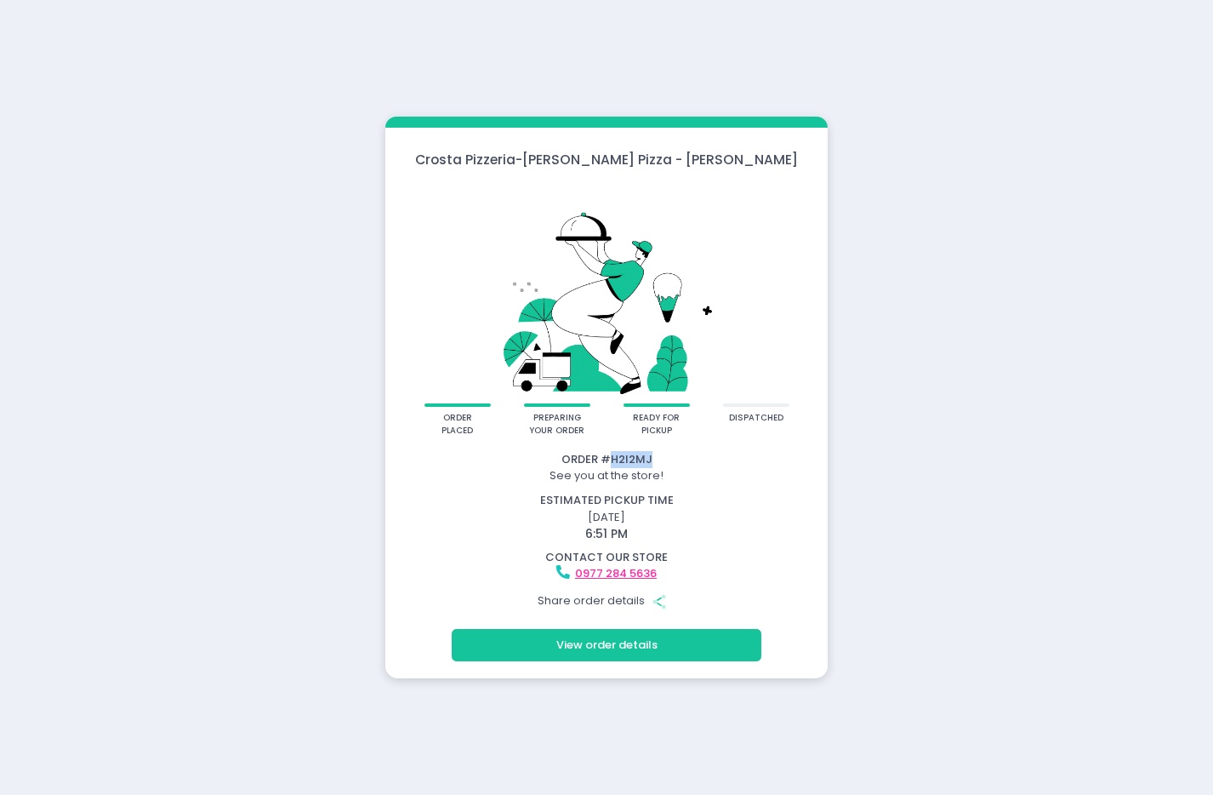
click at [612, 463] on div "Order # H2I2MJ" at bounding box center [606, 459] width 437 height 17
copy div "H2I2MJ"
